Goal: Transaction & Acquisition: Purchase product/service

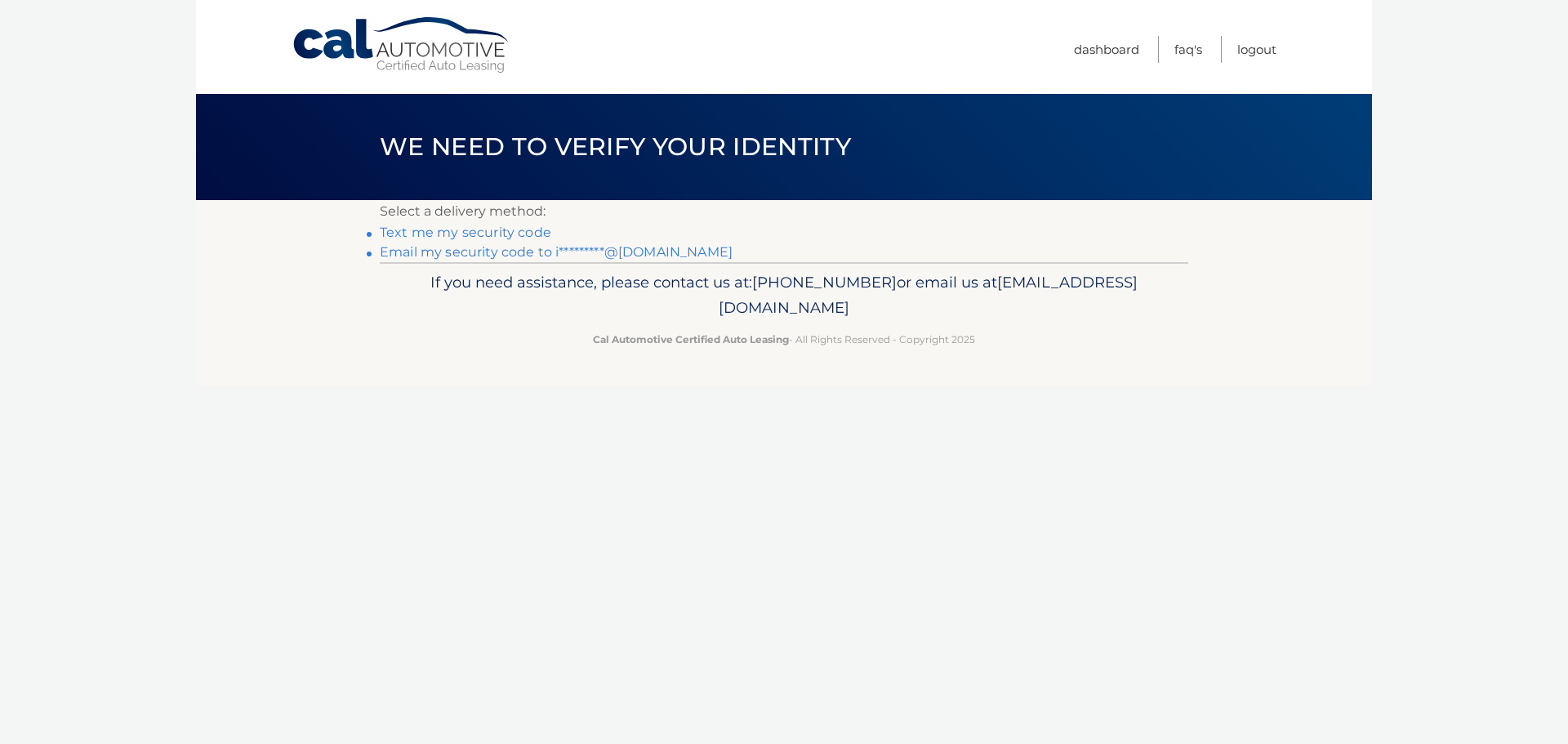
drag, startPoint x: 664, startPoint y: 253, endPoint x: 682, endPoint y: 255, distance: 18.1
click at [664, 253] on link "Email my security code to i*********@hotmail.com" at bounding box center [556, 252] width 353 height 16
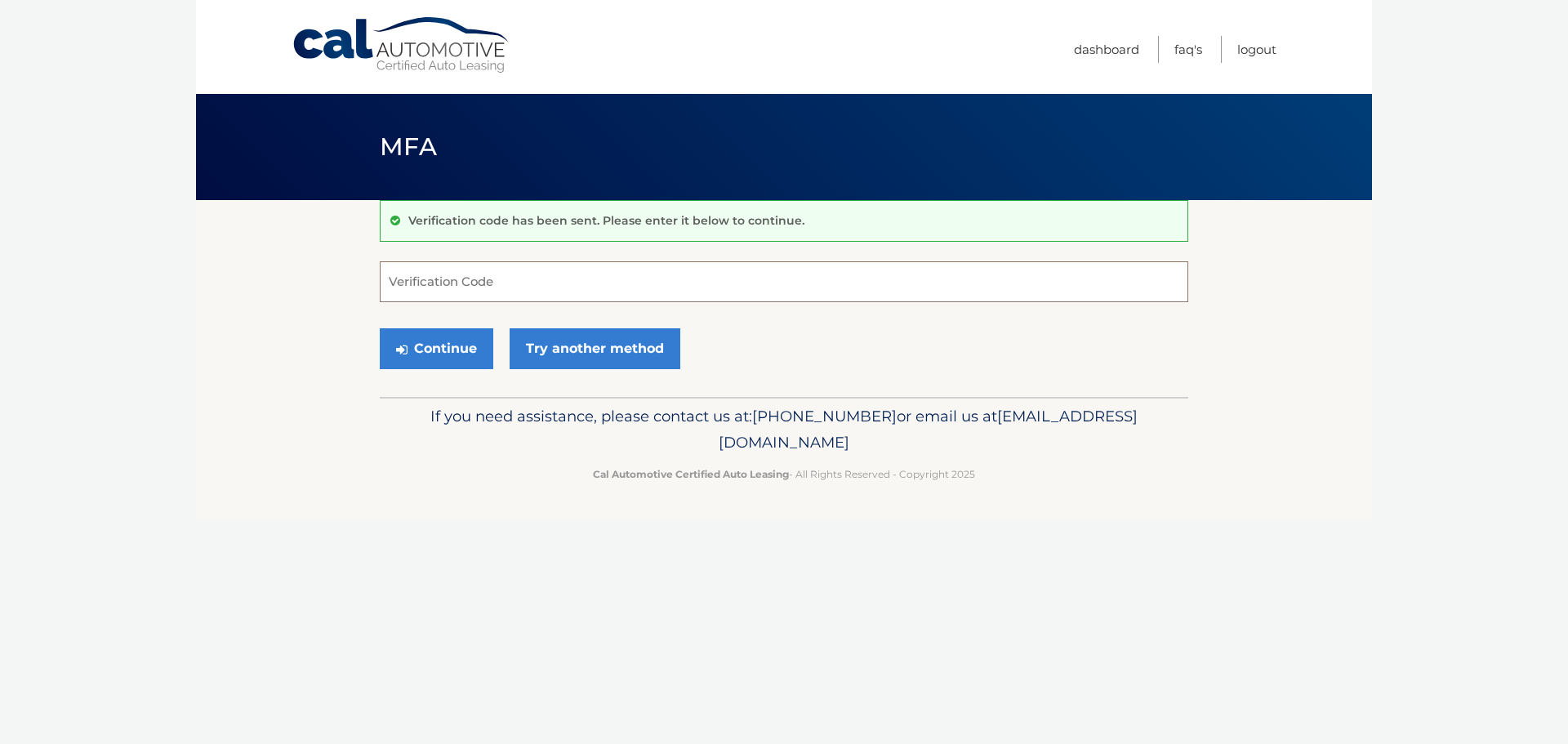
click at [467, 285] on input "Verification Code" at bounding box center [784, 282] width 808 height 41
paste input "109364"
click at [456, 337] on button "Continue" at bounding box center [436, 349] width 113 height 41
click at [477, 367] on button "Continue" at bounding box center [436, 349] width 113 height 41
click at [479, 288] on input "109364" at bounding box center [784, 282] width 808 height 41
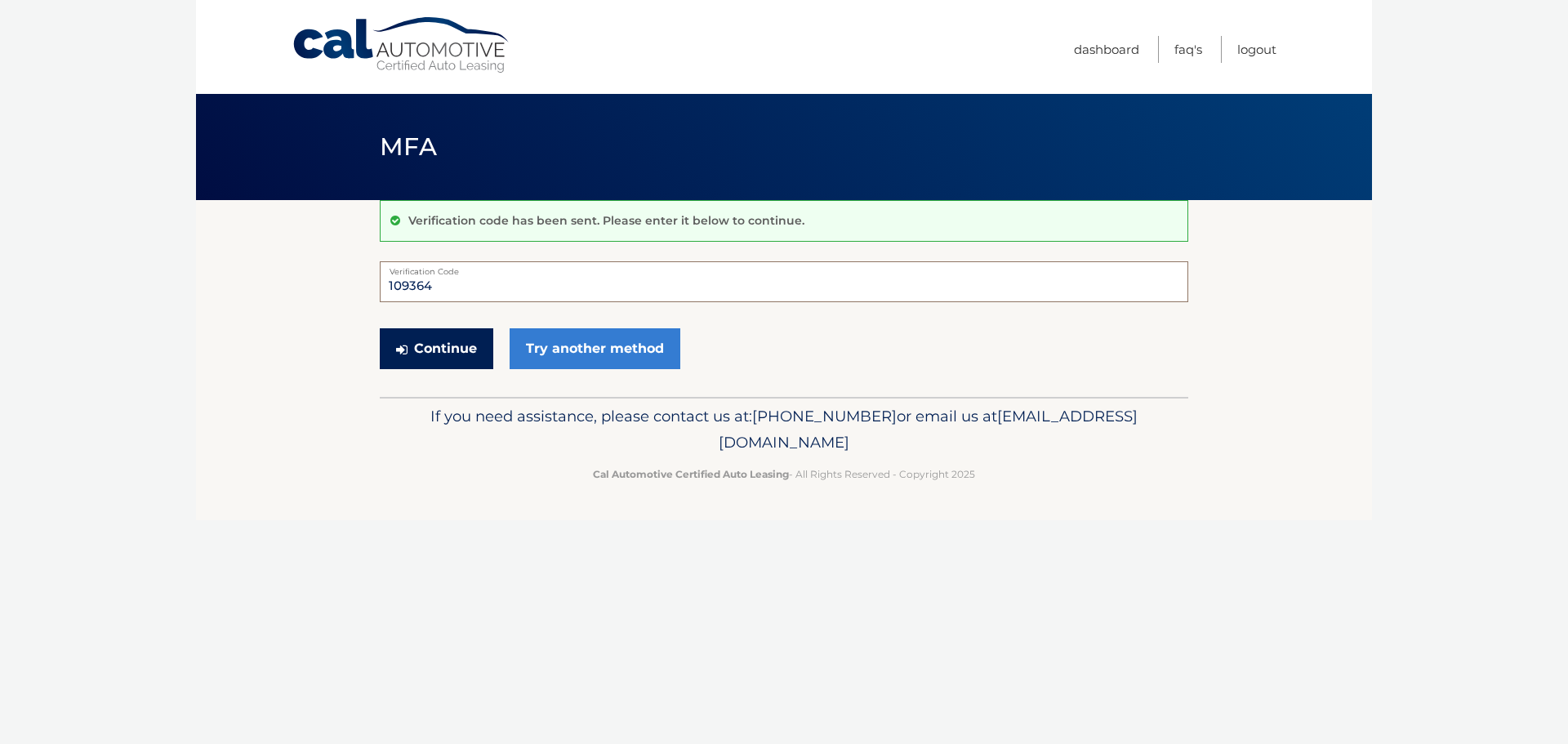
type input "109364"
click at [448, 343] on button "Continue" at bounding box center [436, 349] width 113 height 41
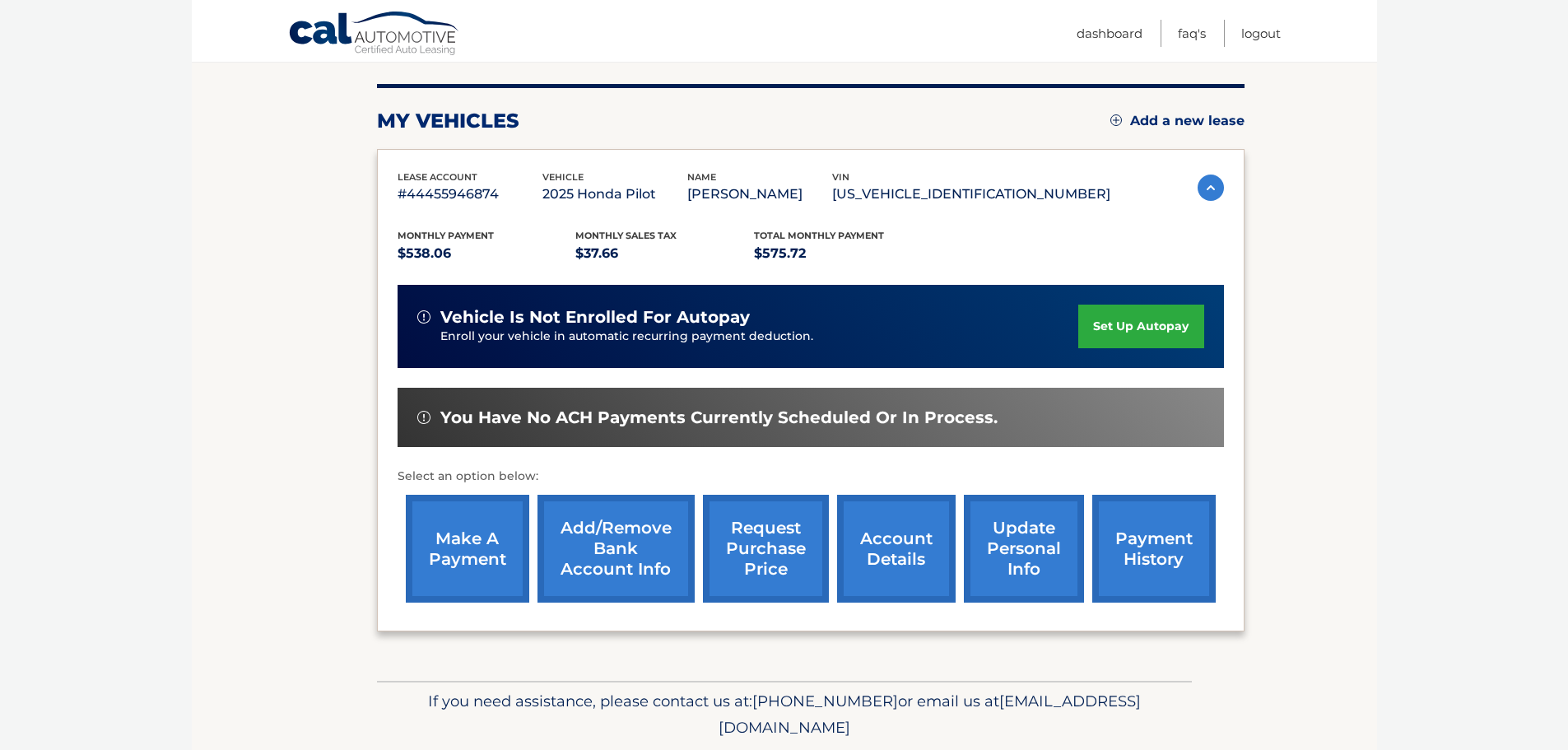
scroll to position [220, 0]
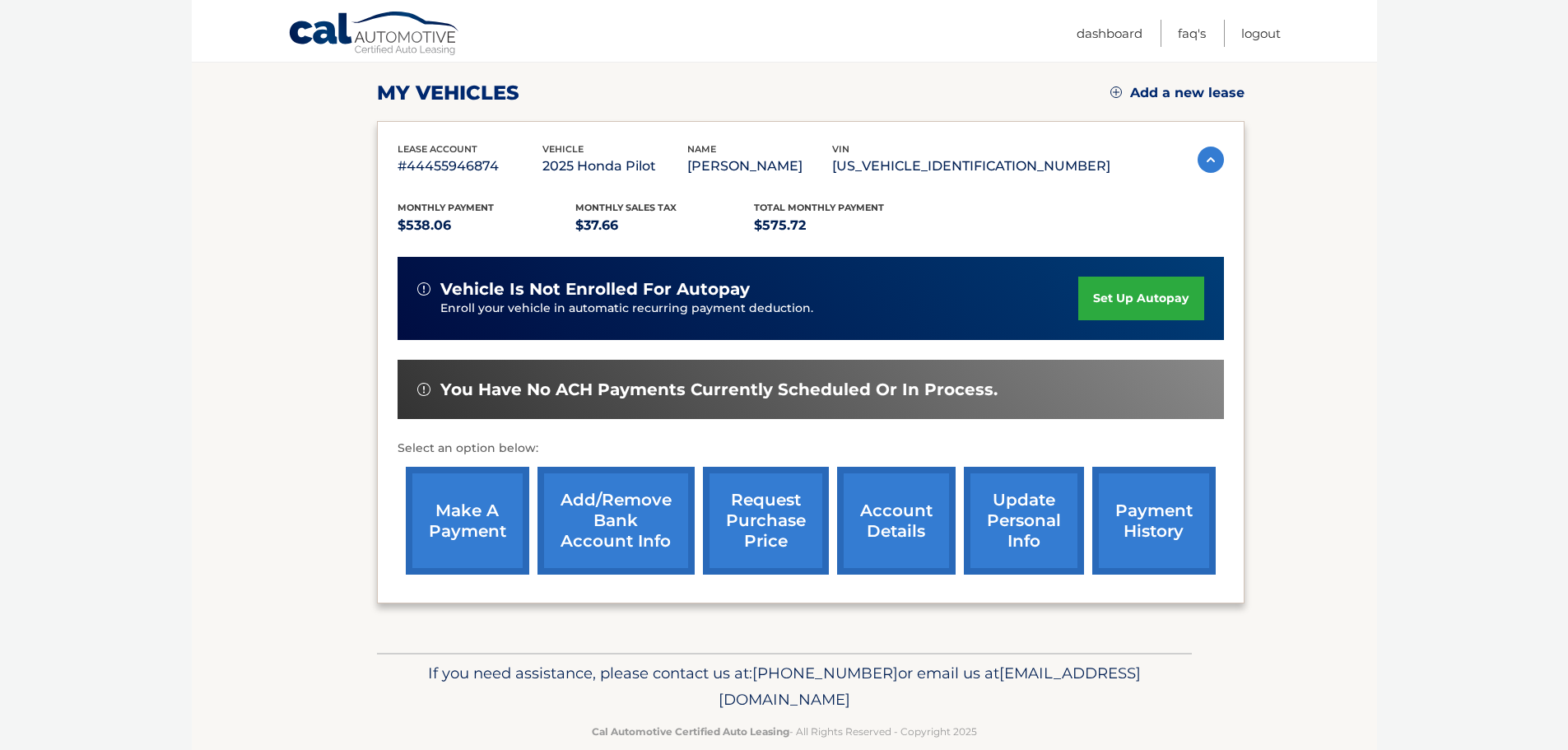
click at [482, 526] on link "make a payment" at bounding box center [468, 521] width 123 height 108
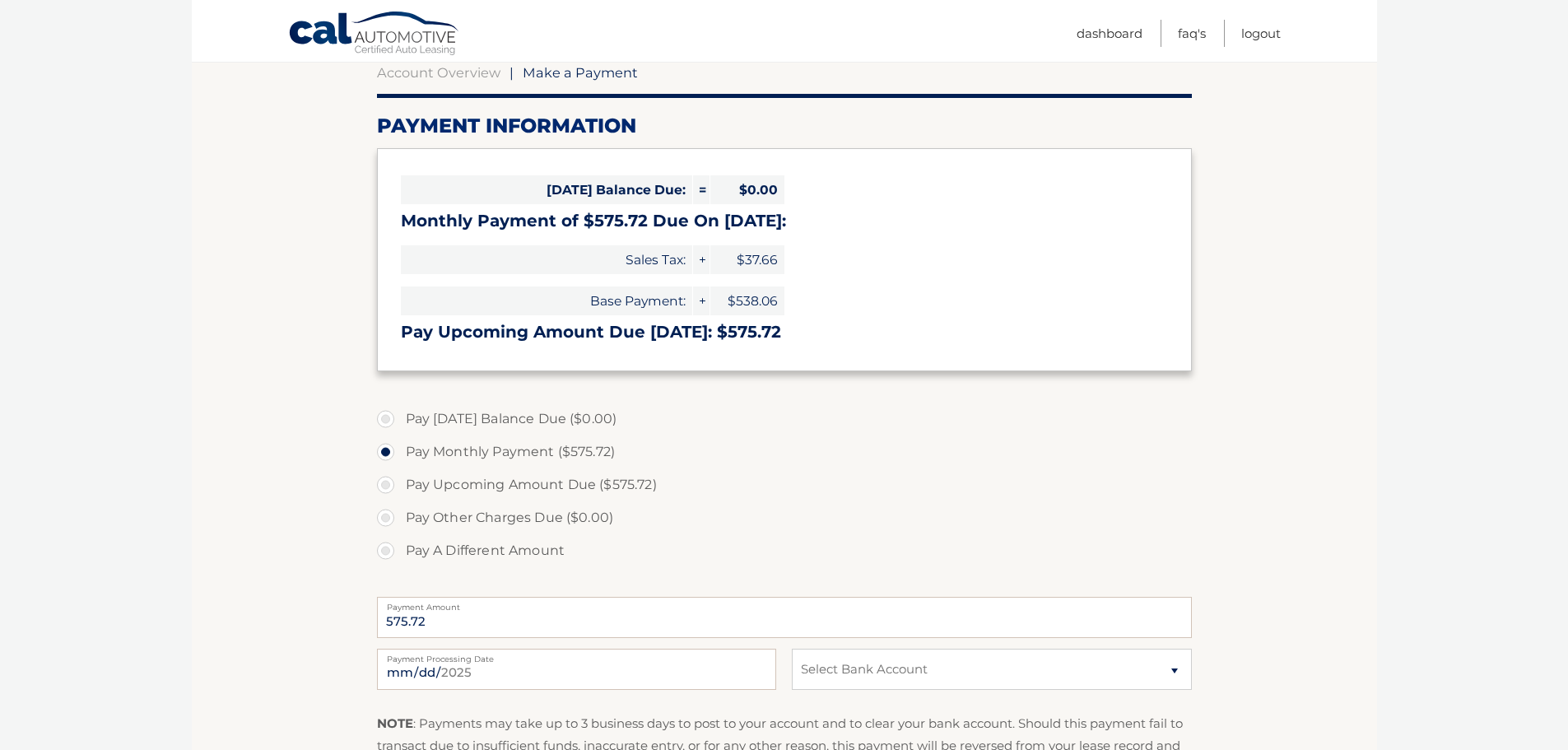
scroll to position [220, 0]
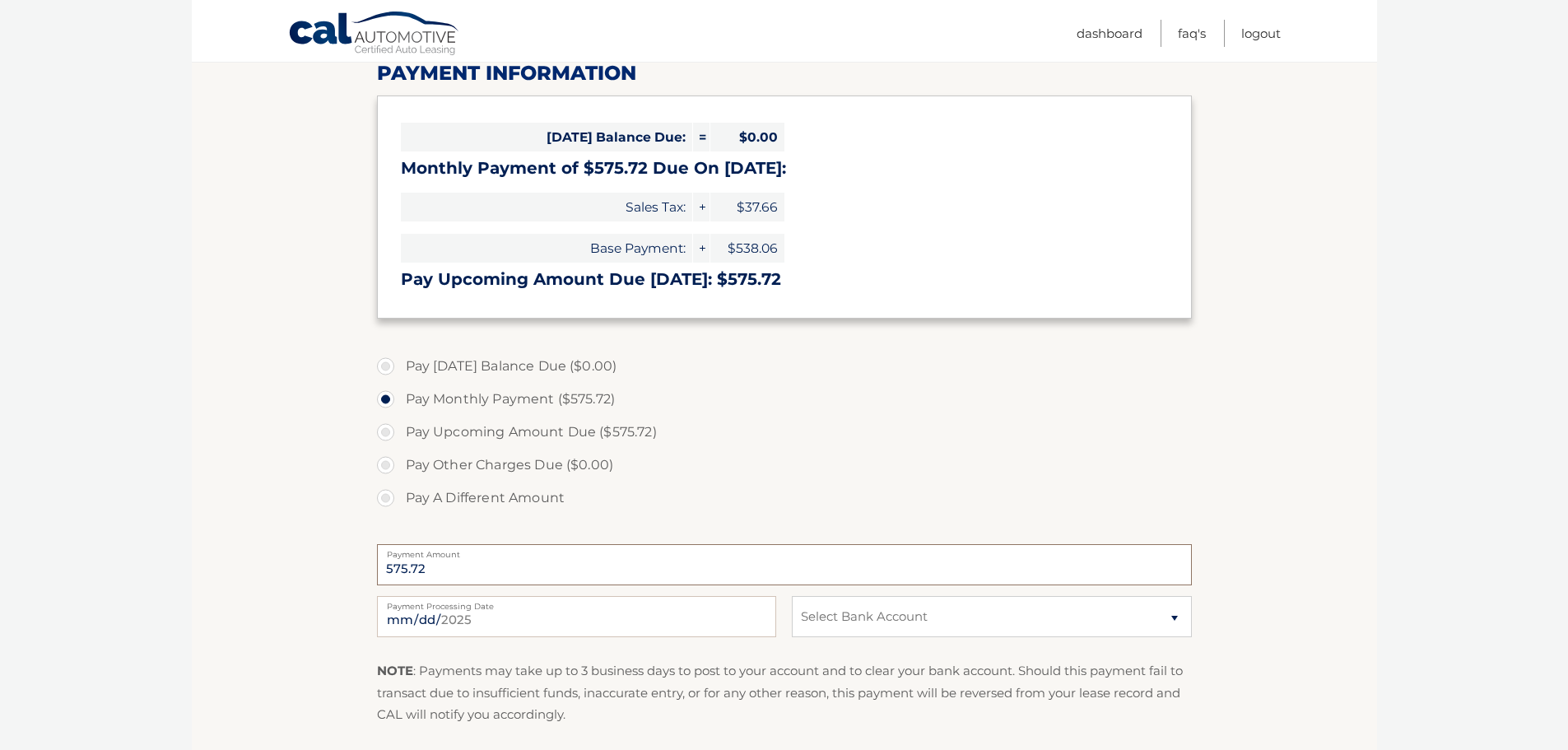
click at [528, 574] on input "575.72" at bounding box center [784, 565] width 815 height 41
click at [493, 565] on input "575.72" at bounding box center [784, 565] width 815 height 41
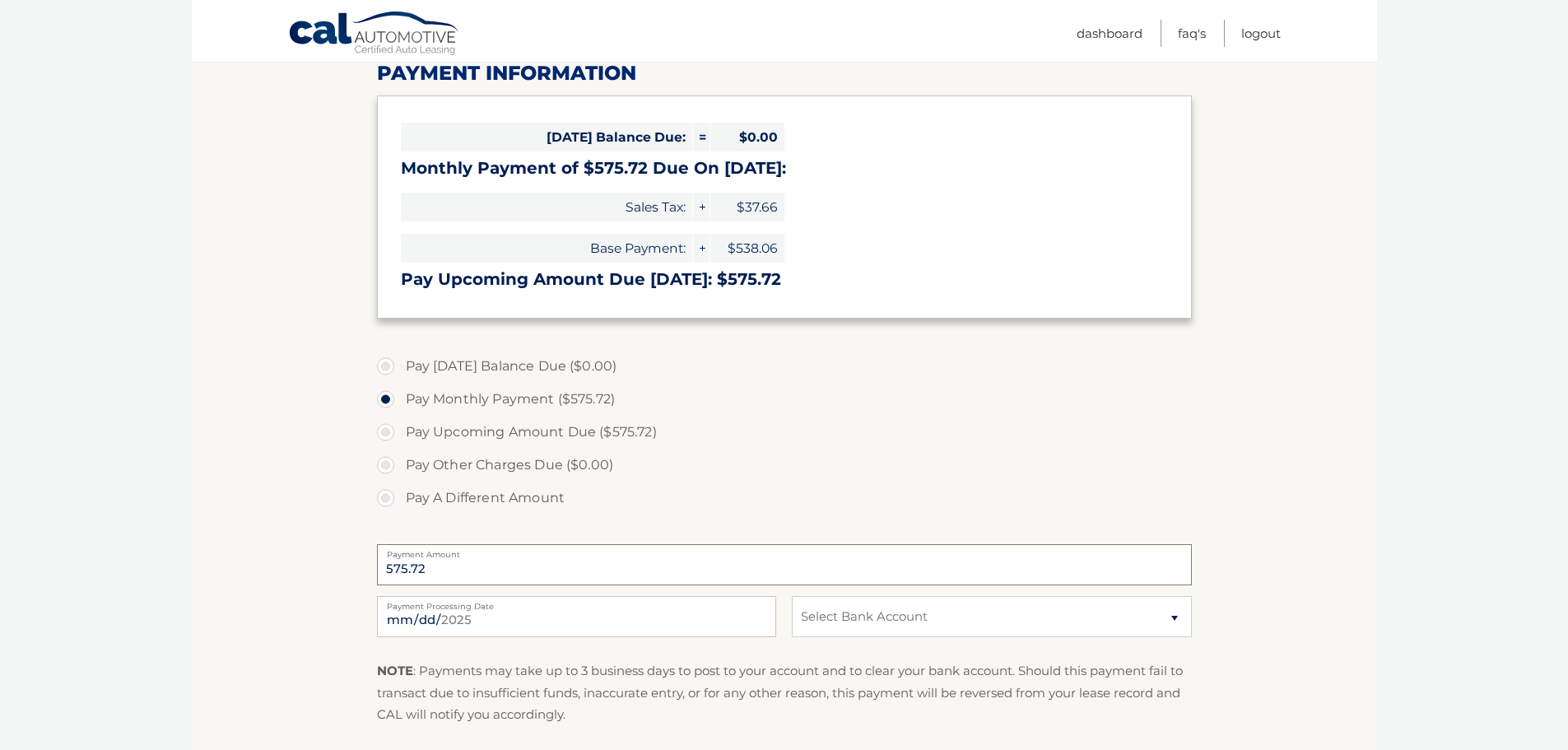
click at [492, 565] on input "575.72" at bounding box center [784, 565] width 815 height 41
click at [395, 498] on label "Pay A Different Amount" at bounding box center [784, 498] width 815 height 33
click at [395, 498] on input "Pay A Different Amount" at bounding box center [392, 496] width 16 height 27
radio input "true"
type input "50"
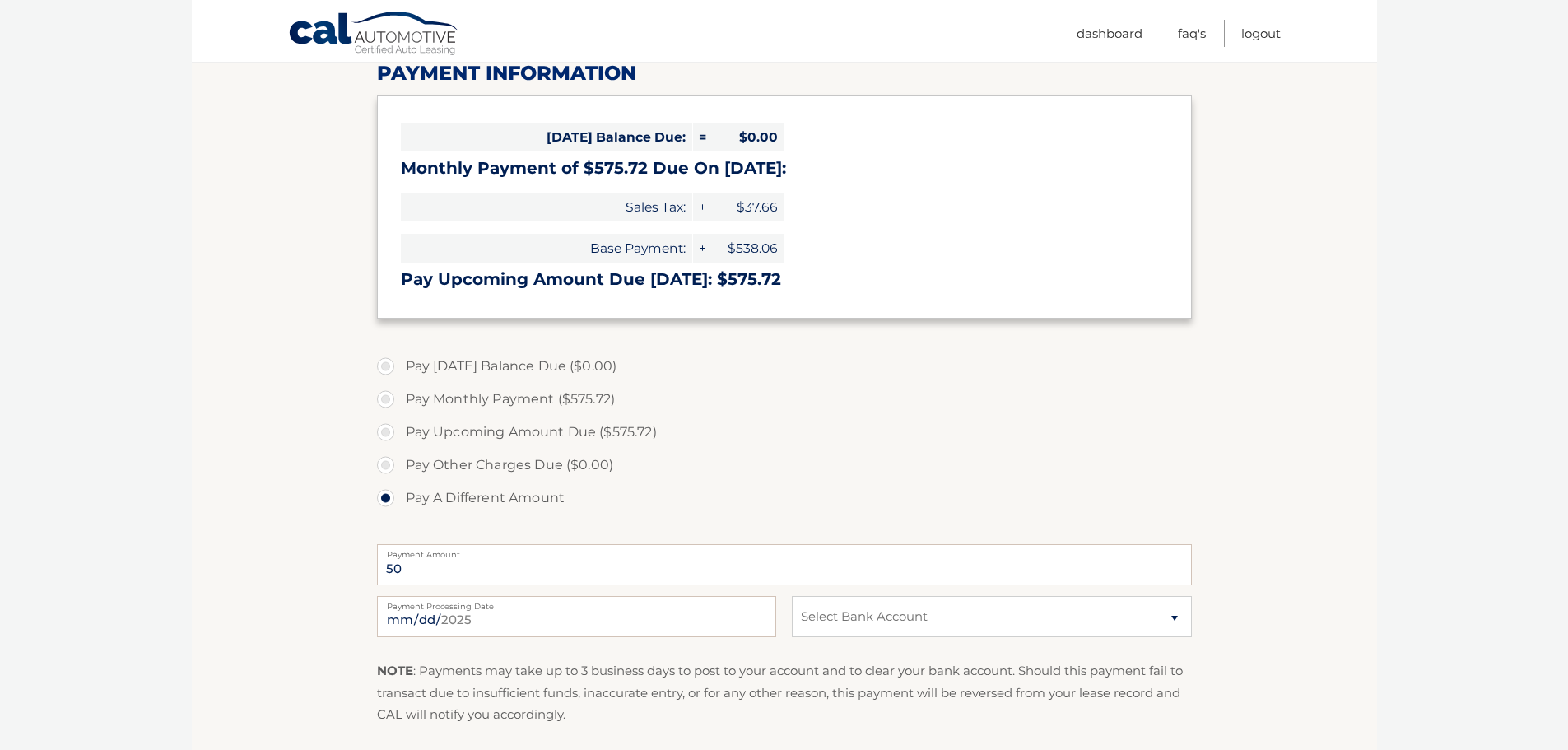
click at [229, 528] on section "Account Overview | Make a Payment Payment Information Today's Balance Due: = $0…" at bounding box center [784, 407] width 1185 height 850
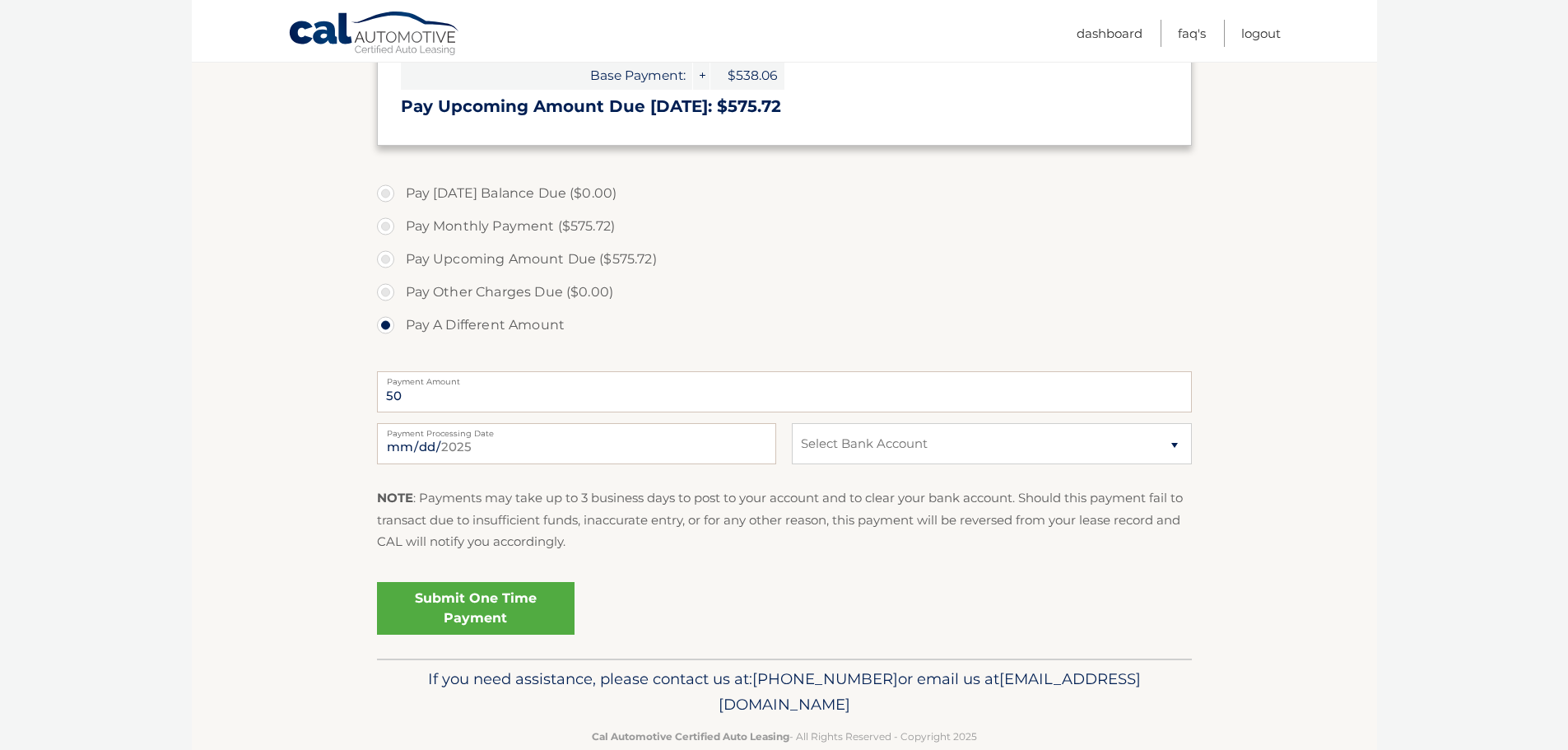
scroll to position [427, 0]
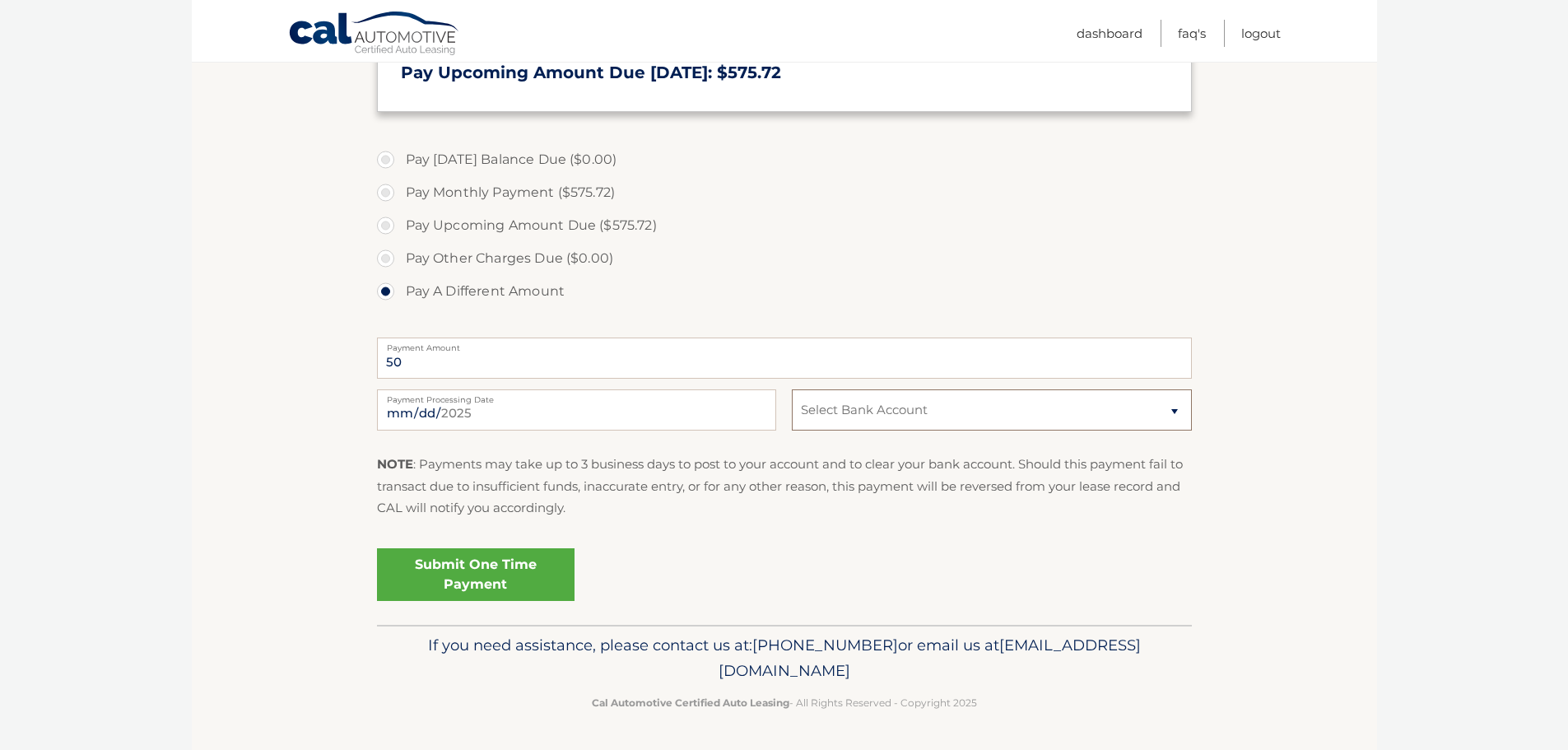
click at [1065, 402] on select "Select Bank Account Checking JPMORGAN CHASE BANK, NA *****7650 Checking JPMORGA…" at bounding box center [991, 410] width 399 height 41
select select "NTQ1MzFmNjItZDU5Zi00NmIxLWI4MTUtMmI0Njk5MWVhNjVj"
click at [792, 389] on select "Select Bank Account Checking JPMORGAN CHASE BANK, NA *****7650 Checking JPMORGA…" at bounding box center [991, 410] width 399 height 41
click at [1294, 518] on section "Account Overview | Make a Payment Payment Information Today's Balance Due: = $0…" at bounding box center [784, 200] width 1185 height 850
click at [424, 575] on link "Submit One Time Payment" at bounding box center [476, 574] width 197 height 53
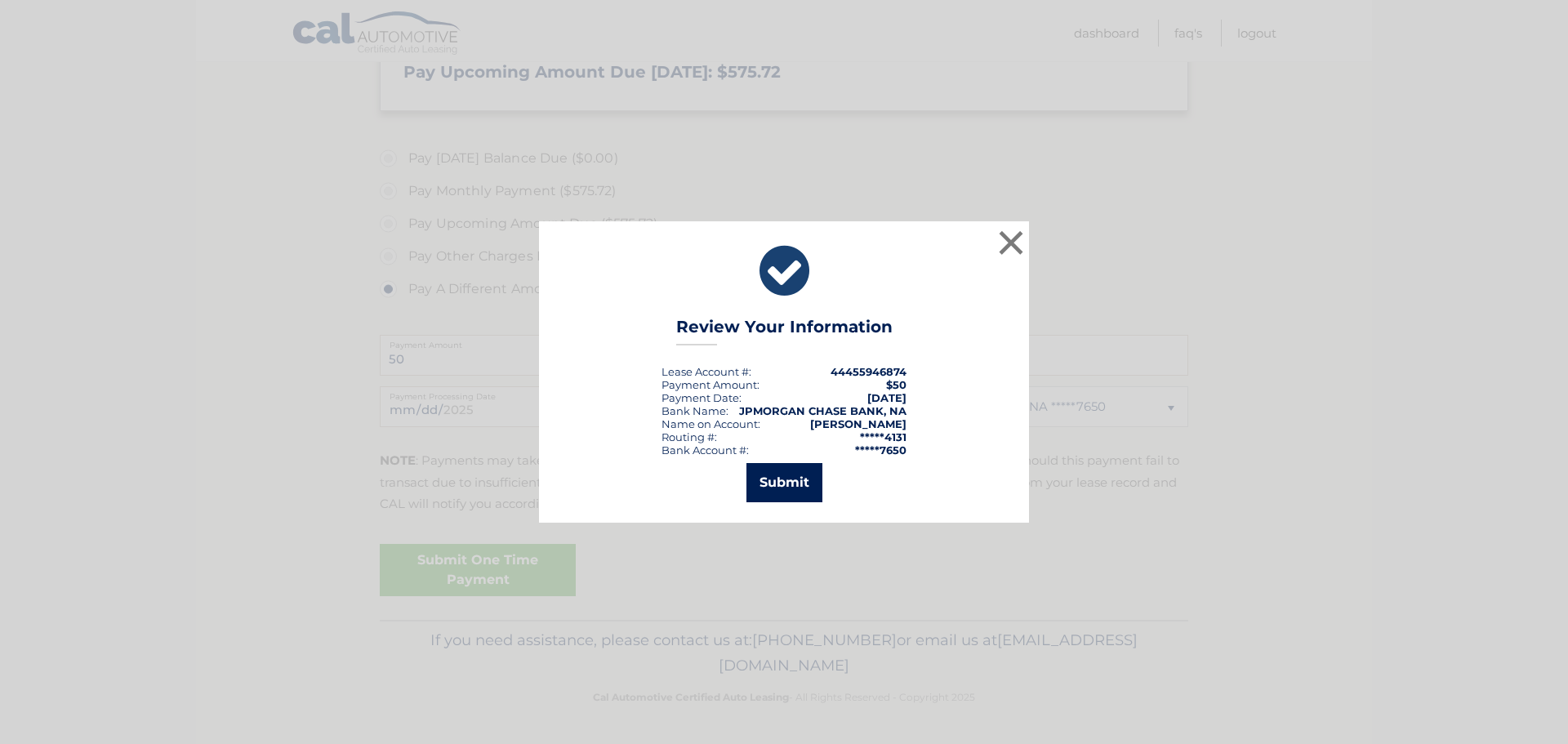
click at [788, 478] on button "Submit" at bounding box center [784, 483] width 76 height 39
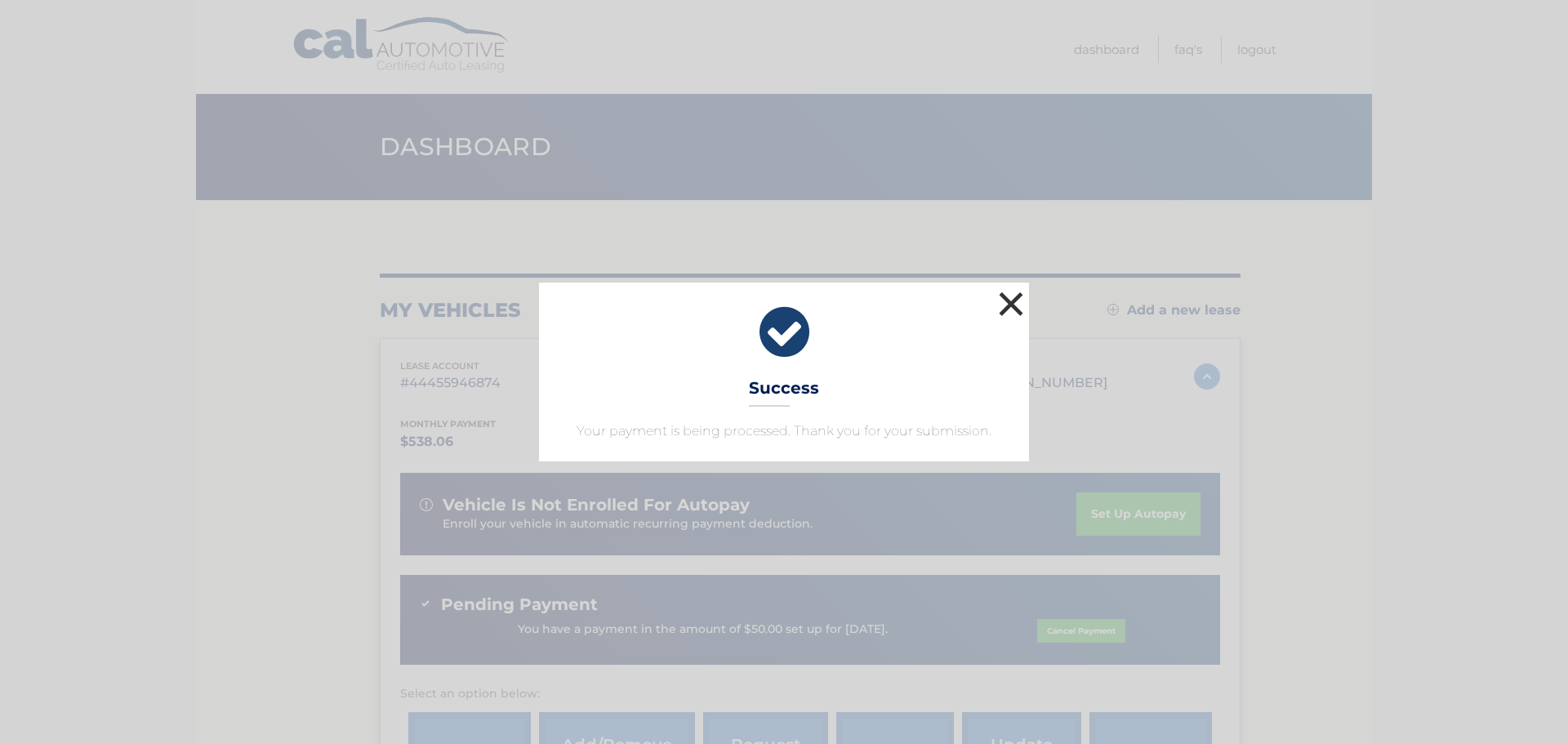
click at [1011, 305] on button "×" at bounding box center [1011, 304] width 33 height 33
